Goal: Transaction & Acquisition: Purchase product/service

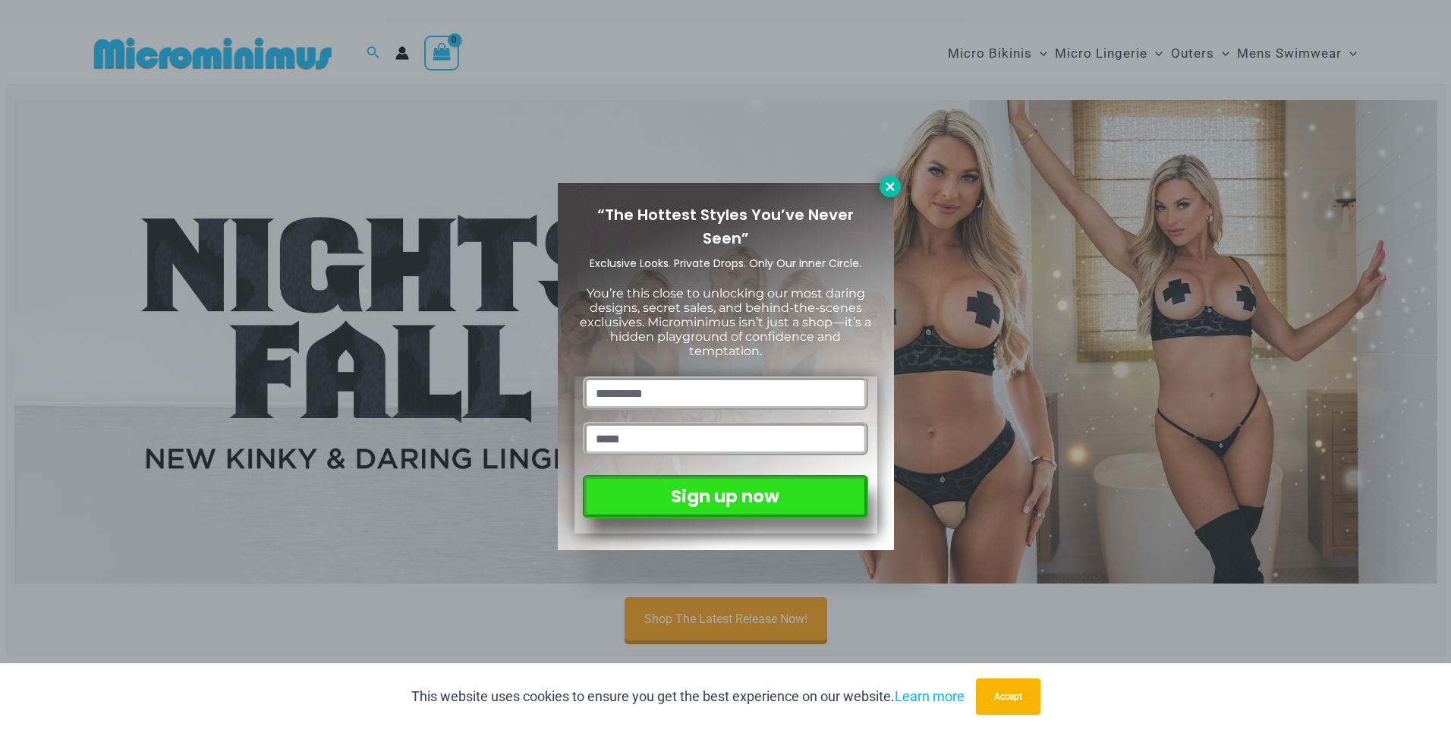
click at [889, 187] on icon at bounding box center [890, 186] width 8 height 8
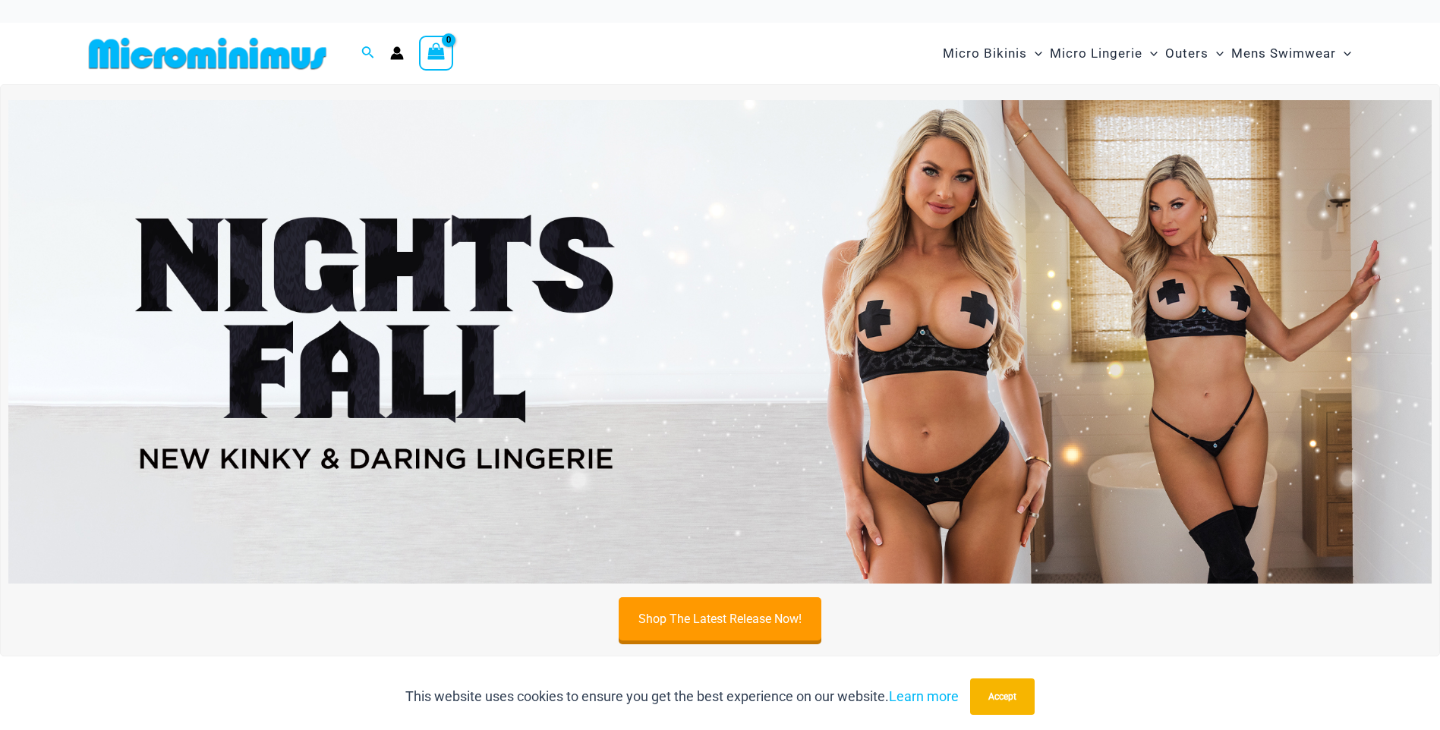
click at [912, 333] on img at bounding box center [719, 342] width 1423 height 484
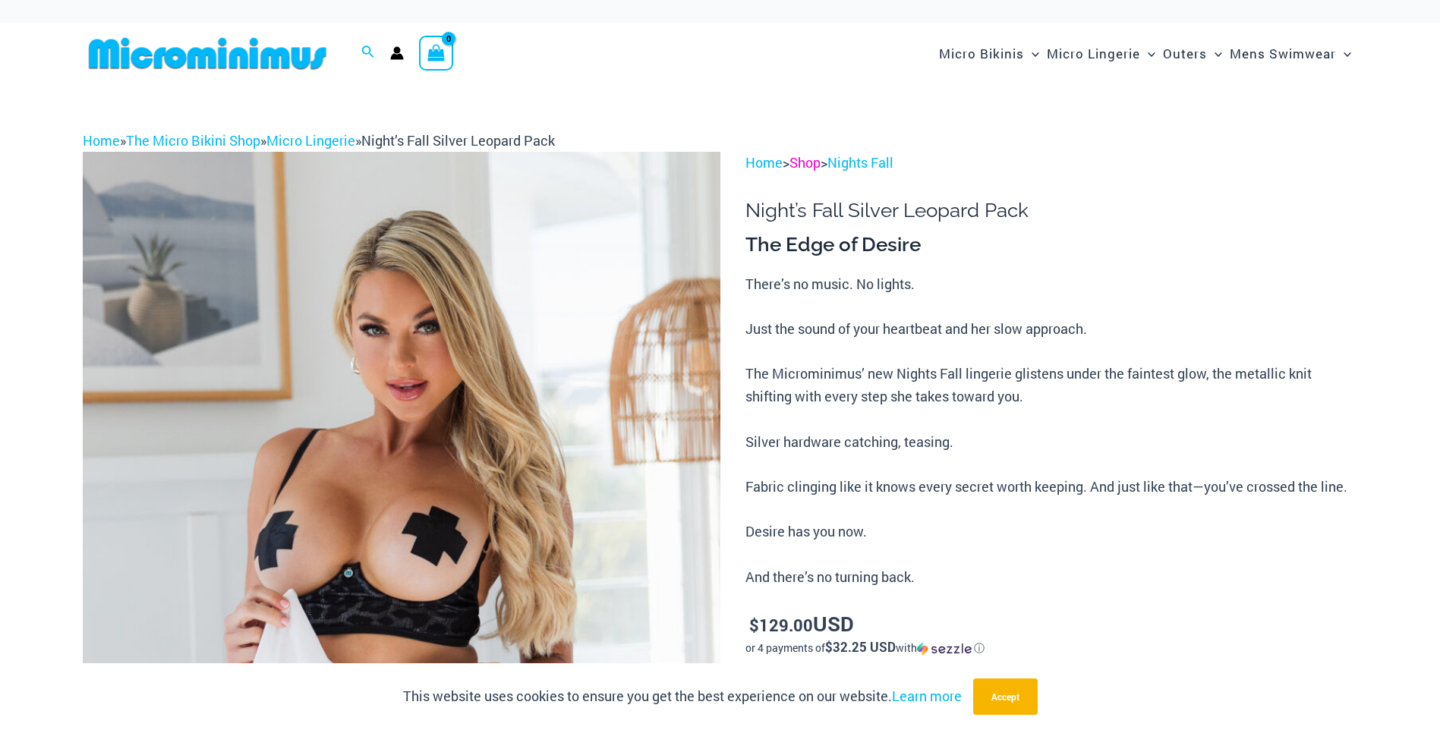
click at [813, 165] on link "Shop" at bounding box center [804, 162] width 31 height 18
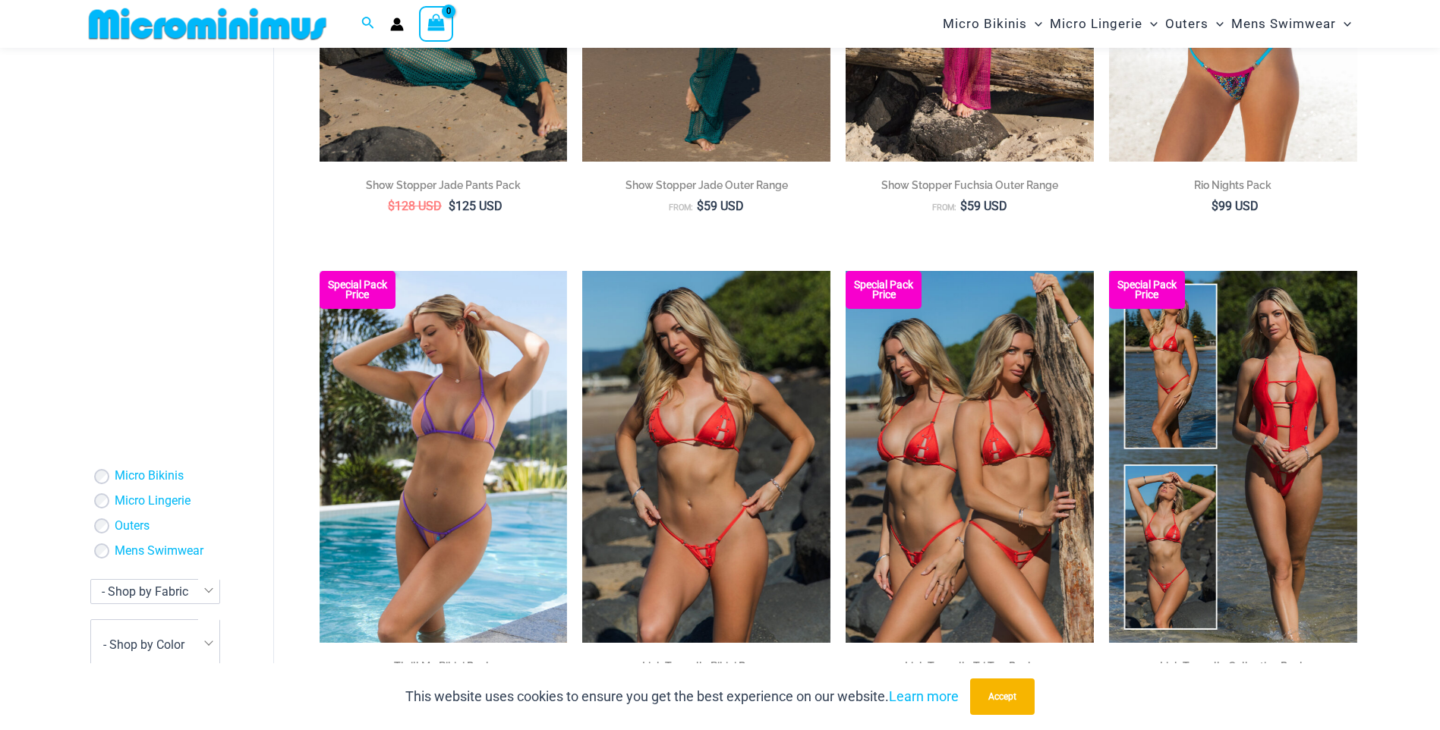
scroll to position [1430, 0]
